Goal: Feedback & Contribution: Contribute content

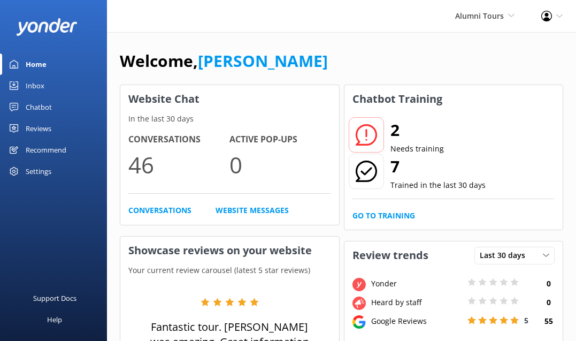
click at [376, 207] on div "2 Needs training 7 Trained in the last 30 days Go to Training" at bounding box center [453, 171] width 219 height 117
click at [376, 214] on link "Go to Training" at bounding box center [383, 216] width 63 height 12
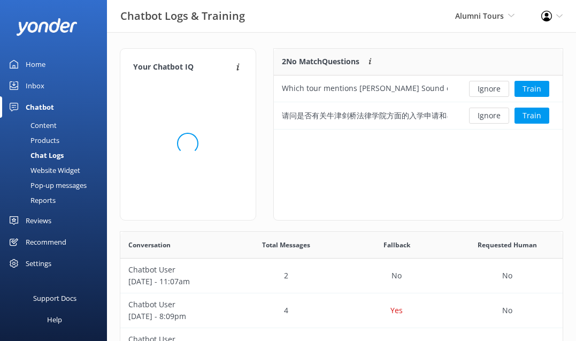
scroll to position [81, 289]
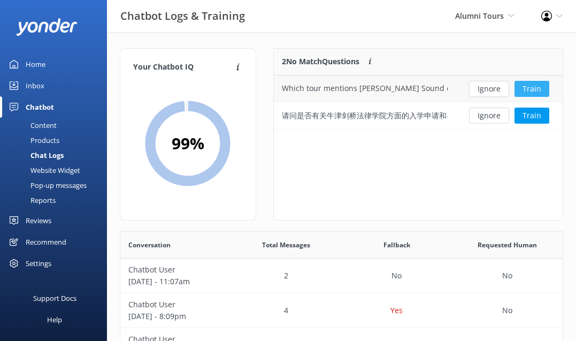
click at [531, 87] on button "Train" at bounding box center [531, 89] width 35 height 16
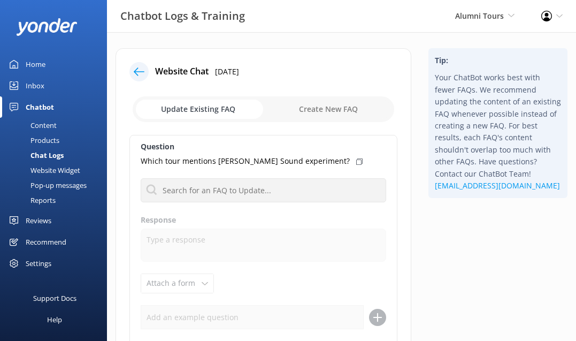
click at [356, 159] on use at bounding box center [359, 161] width 6 height 6
click at [339, 103] on input "checkbox" at bounding box center [264, 109] width 262 height 26
checkbox input "true"
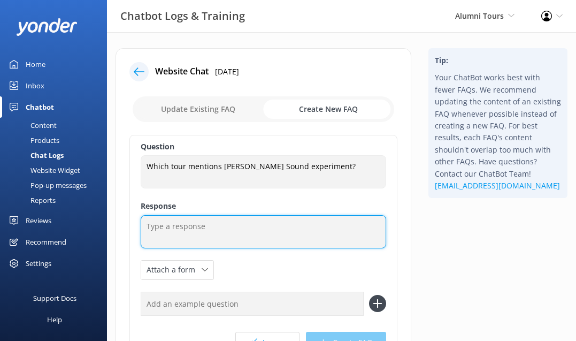
click at [180, 224] on textarea at bounding box center [263, 231] width 245 height 33
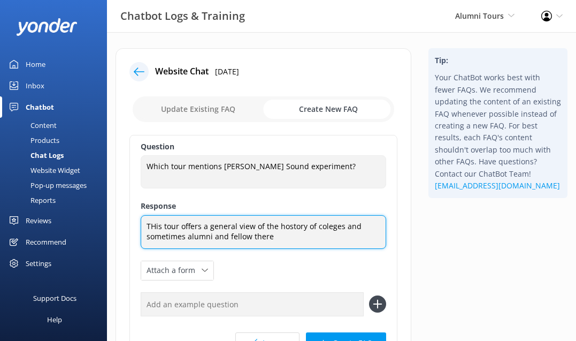
click at [340, 226] on textarea "THis tour offers a general view of the hostory of coleges and sometimes alumni …" at bounding box center [263, 232] width 245 height 34
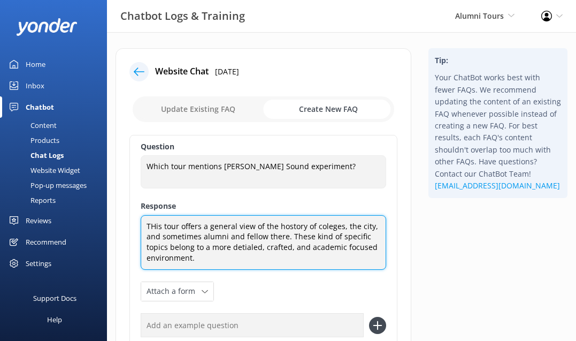
drag, startPoint x: 201, startPoint y: 258, endPoint x: 116, endPoint y: 204, distance: 101.2
click at [116, 204] on div "Website Chat [DATE] Update Existing FAQ Create New FAQ Question Which tour ment…" at bounding box center [264, 243] width 296 height 391
type textarea "THis tour offers a general view of the hostory of coleges, the city, and someti…"
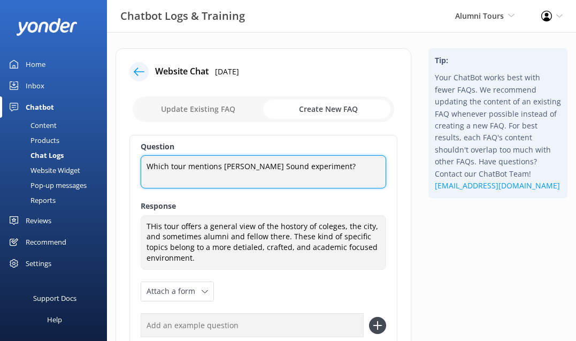
drag, startPoint x: 147, startPoint y: 164, endPoint x: 204, endPoint y: 263, distance: 114.8
click at [204, 263] on div "Question Which tour mentions [PERSON_NAME] Sound experiment? Which tour mention…" at bounding box center [263, 260] width 268 height 251
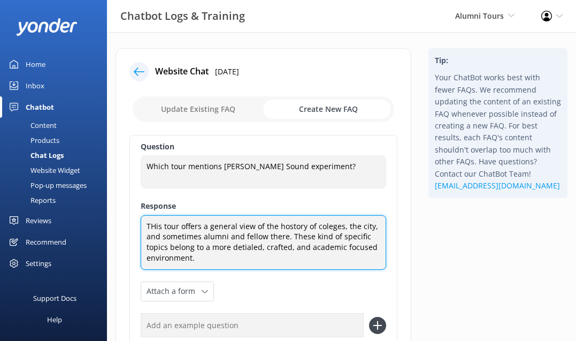
click at [204, 263] on textarea "THis tour offers a general view of the hostory of coleges, the city, and someti…" at bounding box center [263, 242] width 245 height 55
click at [164, 228] on textarea "THis tour offers a general view of the hostory of coleges, the city, and someti…" at bounding box center [263, 242] width 245 height 55
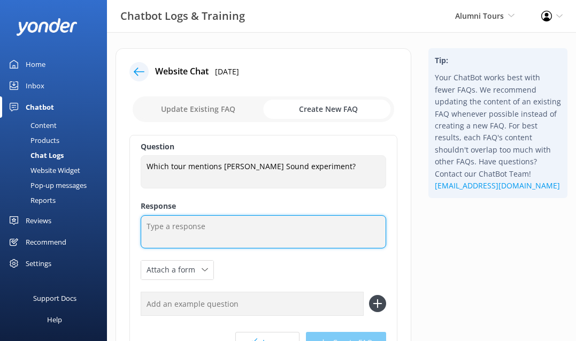
paste textarea "Our Cambridge University walking tour offers a general overview of the colleges…"
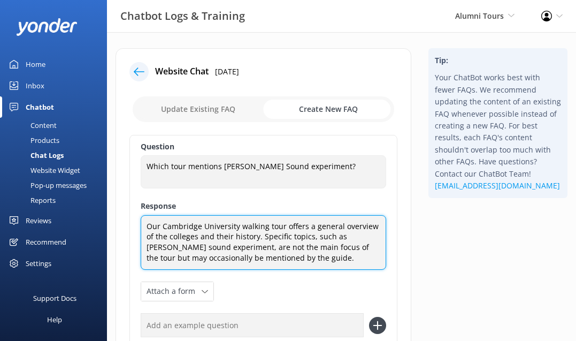
click at [184, 221] on textarea "Our Cambridge University walking tour offers a general overview of the colleges…" at bounding box center [263, 242] width 245 height 55
click at [191, 222] on textarea "Our University walking tour offers a general overview of the colleges and their…" at bounding box center [263, 242] width 245 height 55
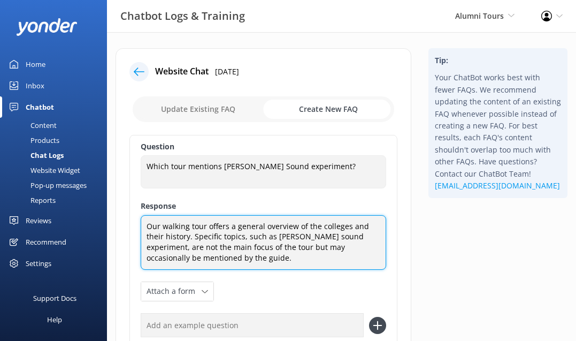
click at [262, 247] on textarea "Our walking tour offers a general overview of the colleges and their history. S…" at bounding box center [263, 242] width 245 height 55
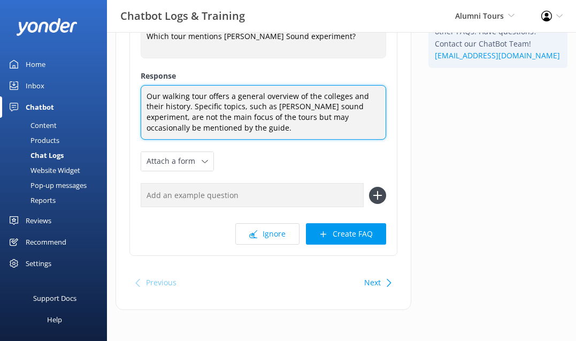
scroll to position [131, 0]
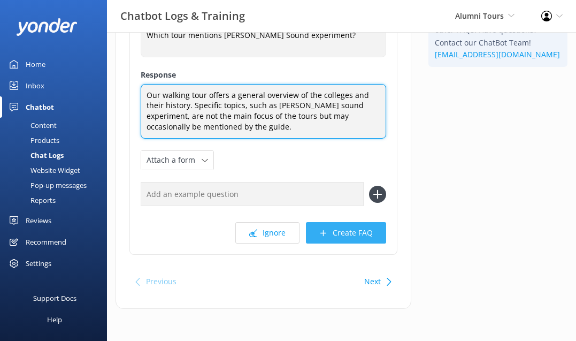
type textarea "Our walking tour offers a general overview of the colleges and their history. S…"
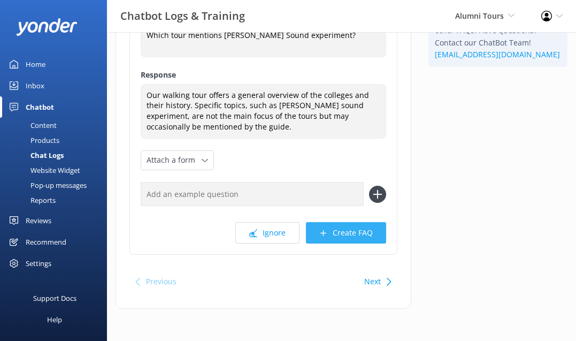
click at [337, 232] on button "Create FAQ" at bounding box center [346, 232] width 80 height 21
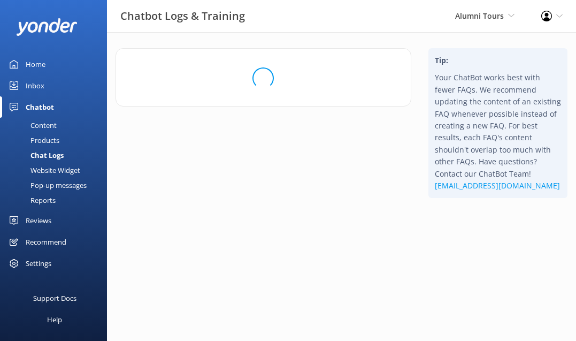
scroll to position [0, 0]
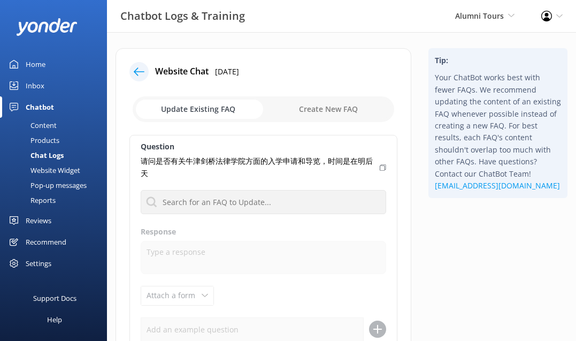
click at [383, 167] on icon at bounding box center [383, 167] width 6 height 6
click at [139, 70] on icon at bounding box center [139, 71] width 11 height 11
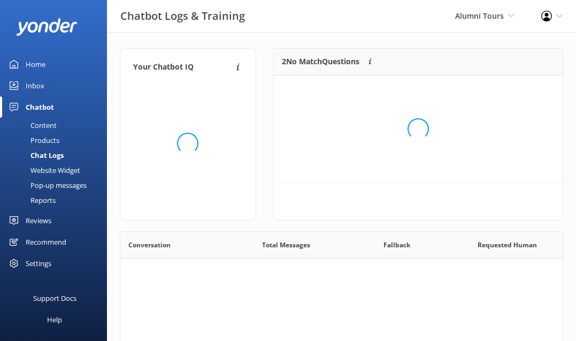
scroll to position [54, 289]
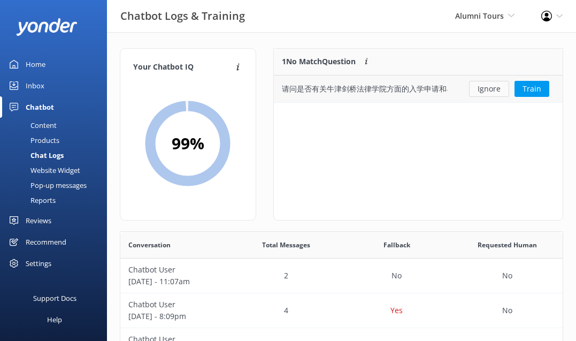
click at [493, 89] on button "Ignore" at bounding box center [489, 89] width 40 height 16
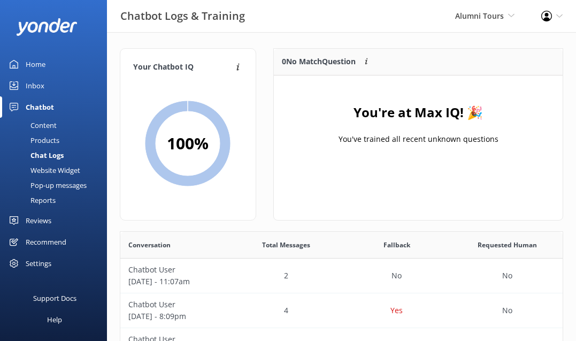
click at [24, 66] on link "Home" at bounding box center [53, 63] width 107 height 21
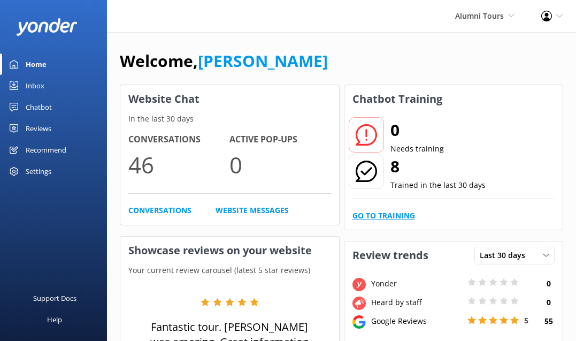
click at [385, 213] on link "Go to Training" at bounding box center [383, 216] width 63 height 12
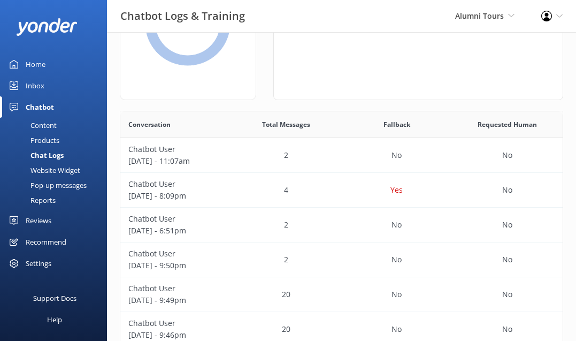
scroll to position [143, 0]
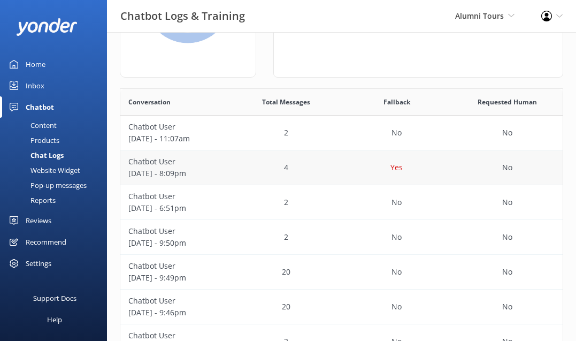
click at [395, 167] on p "Yes" at bounding box center [396, 168] width 12 height 12
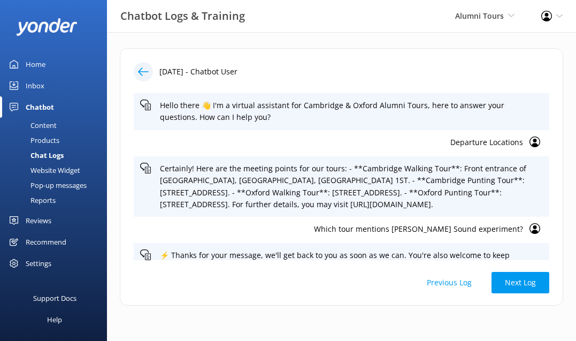
click at [148, 74] on icon at bounding box center [143, 71] width 11 height 11
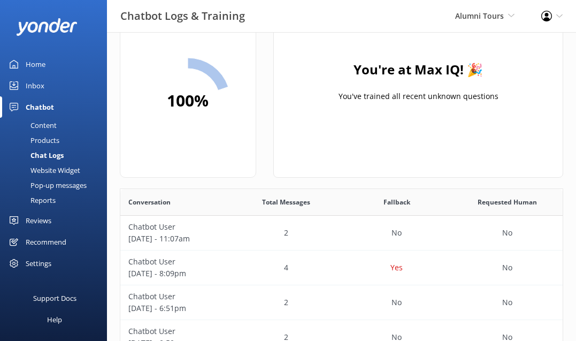
scroll to position [98, 0]
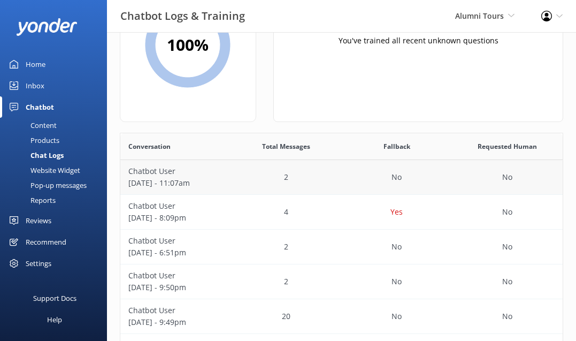
click at [396, 173] on p "No" at bounding box center [396, 177] width 10 height 12
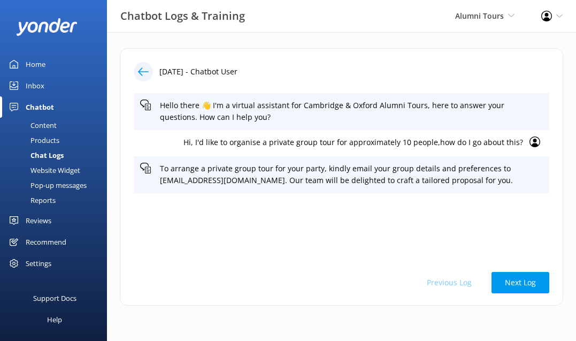
click at [137, 73] on div at bounding box center [143, 71] width 19 height 19
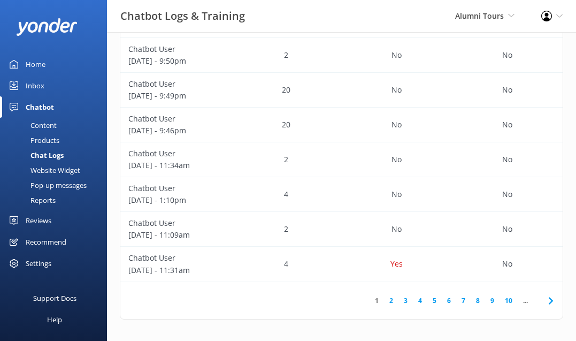
click at [462, 301] on link "7" at bounding box center [463, 300] width 14 height 10
click at [257, 114] on div "2" at bounding box center [286, 124] width 111 height 35
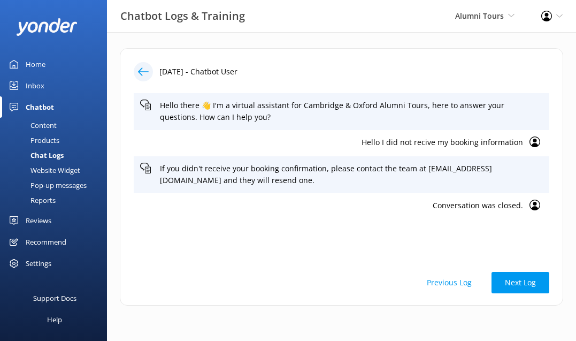
click at [412, 142] on p "Hello I did not recive my booking information" at bounding box center [331, 142] width 383 height 12
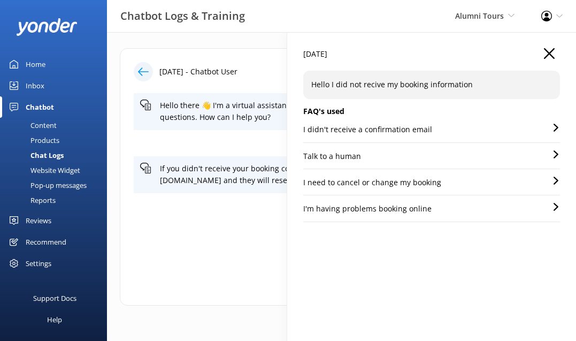
click at [412, 130] on p "I didn't receive a confirmation email" at bounding box center [367, 130] width 129 height 12
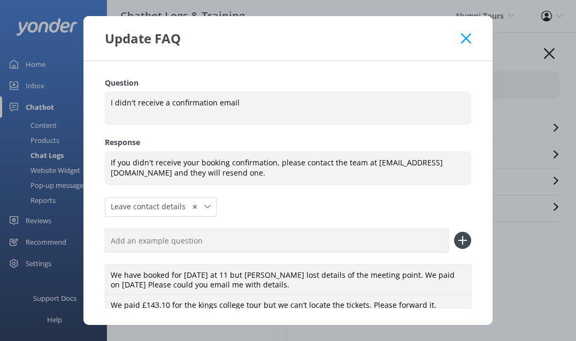
click at [462, 37] on icon at bounding box center [466, 38] width 10 height 11
